Goal: Information Seeking & Learning: Learn about a topic

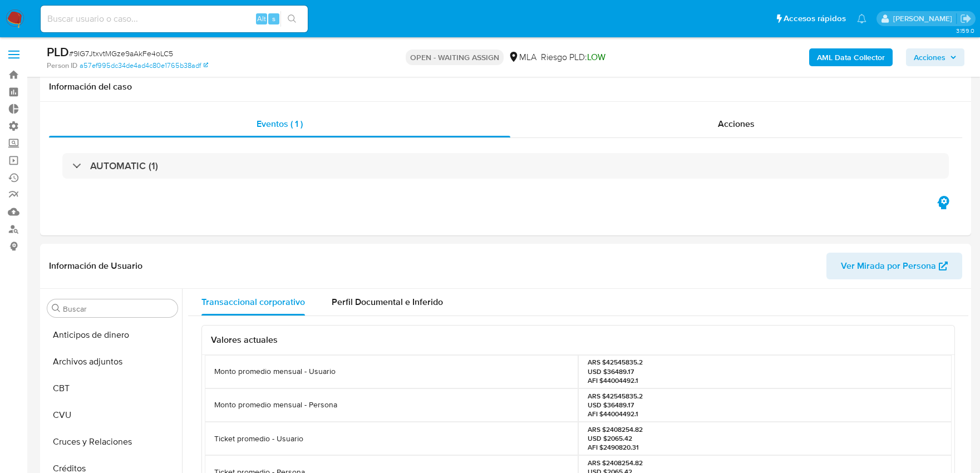
select select "10"
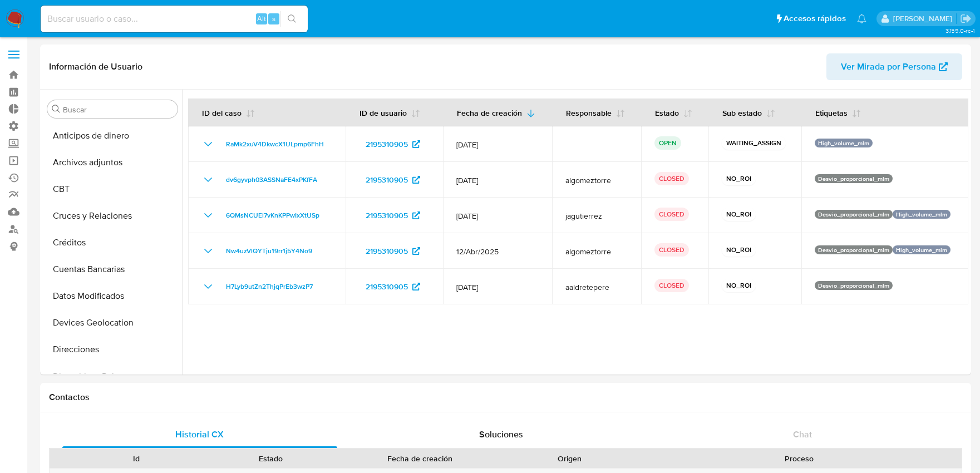
select select "10"
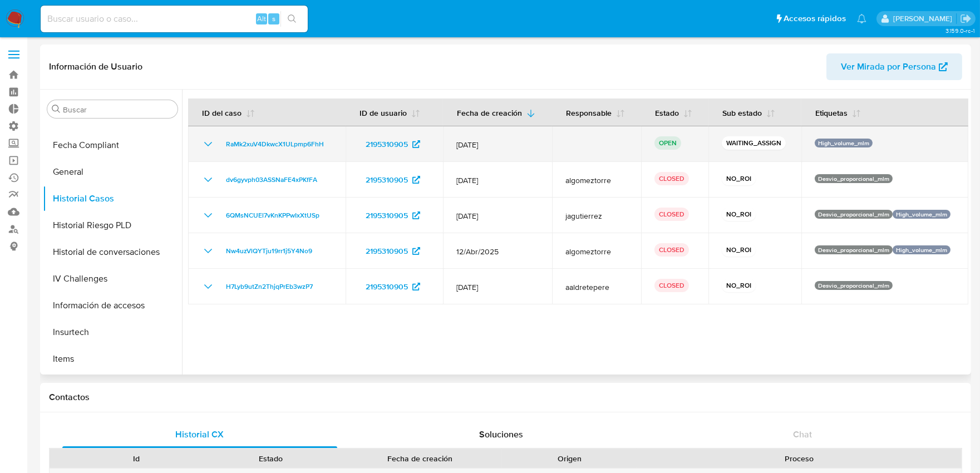
click at [258, 136] on td "RaMk2xuV4DkwcX1ULpmp6FhH" at bounding box center [266, 144] width 157 height 36
click at [258, 140] on span "RaMk2xuV4DkwcX1ULpmp6FhH" at bounding box center [275, 143] width 98 height 13
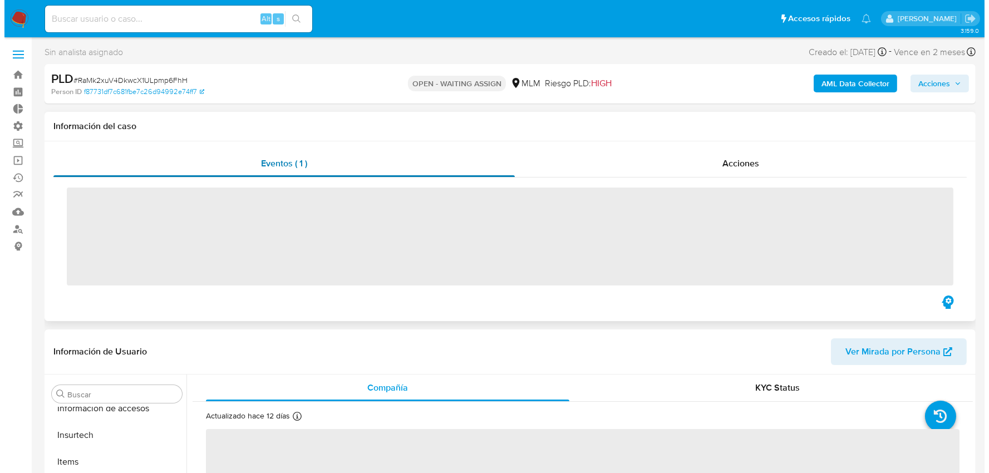
scroll to position [470, 0]
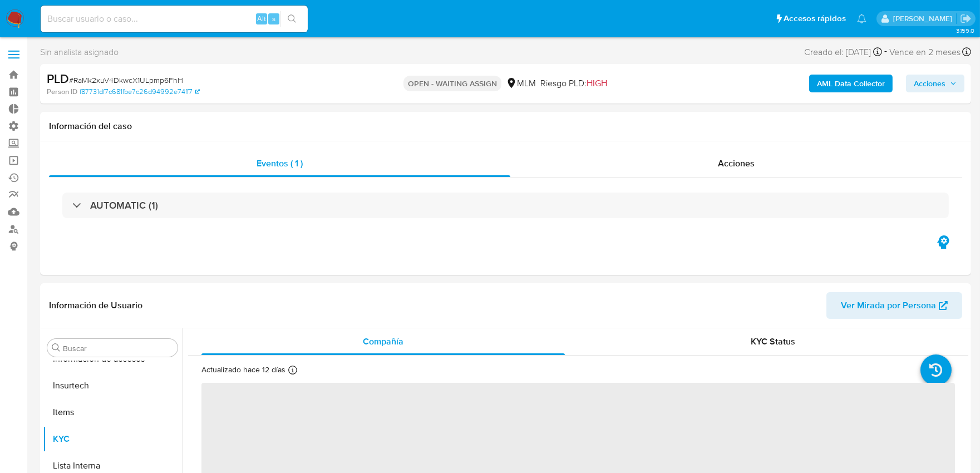
select select "10"
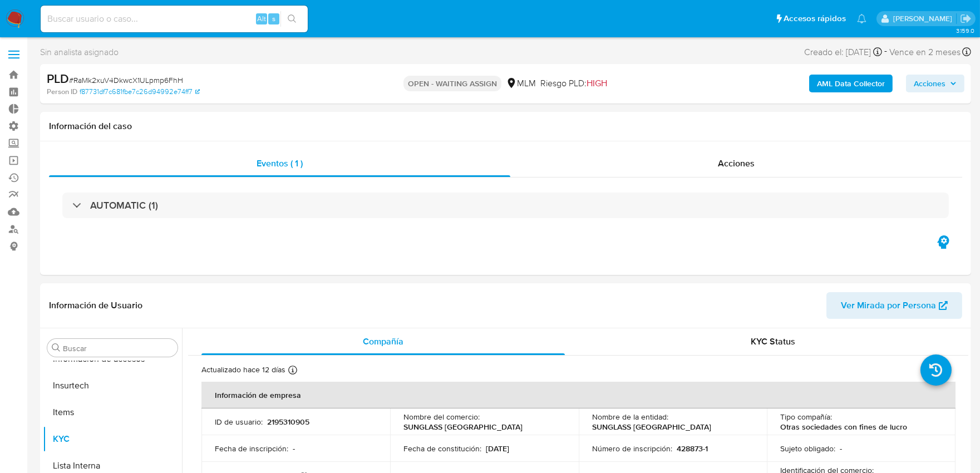
click at [854, 85] on b "AML Data Collector" at bounding box center [851, 84] width 68 height 18
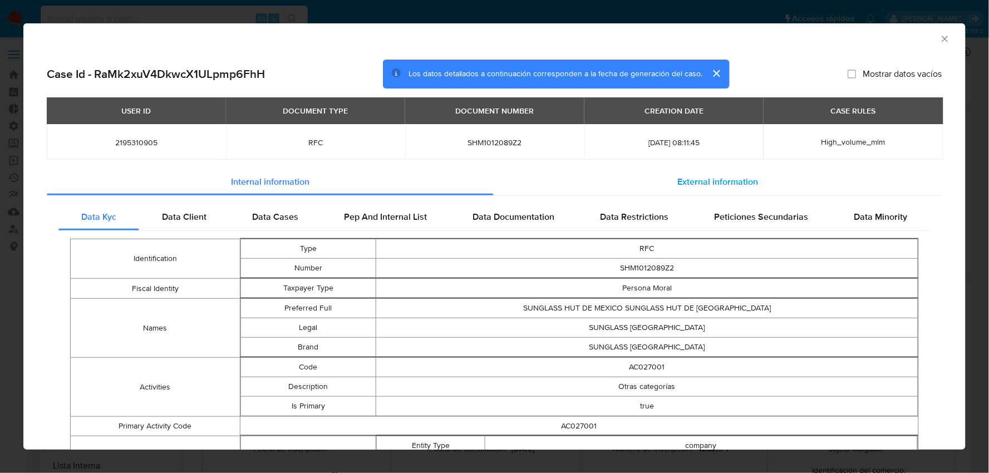
click at [746, 192] on div "External information" at bounding box center [718, 182] width 449 height 27
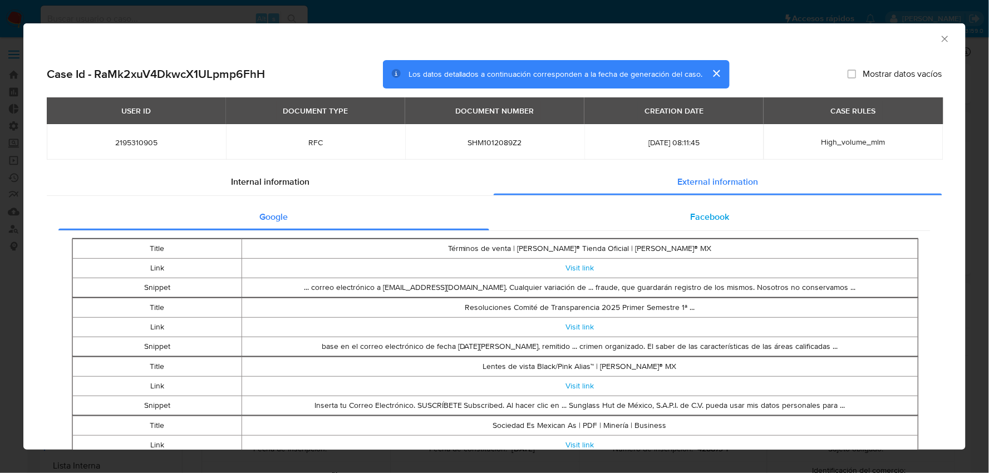
click at [700, 221] on span "Facebook" at bounding box center [710, 216] width 39 height 13
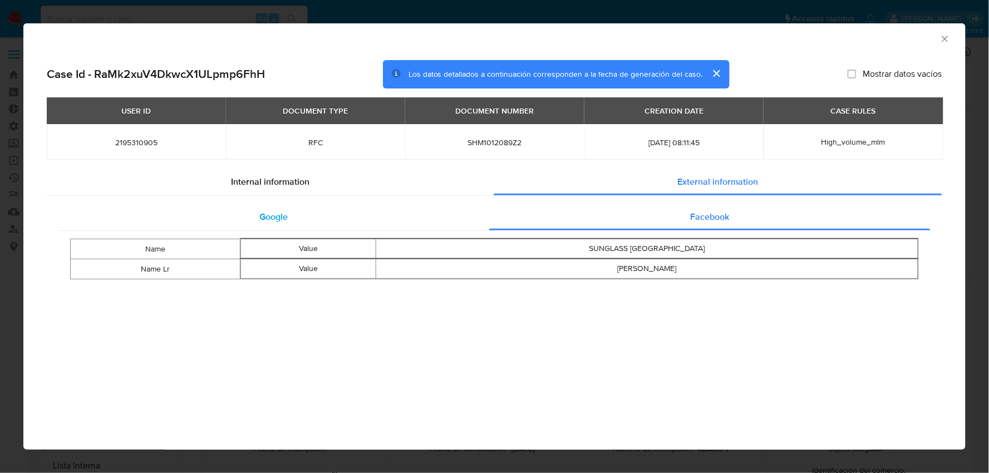
click at [275, 224] on div "Google" at bounding box center [273, 217] width 431 height 27
